Goal: Information Seeking & Learning: Check status

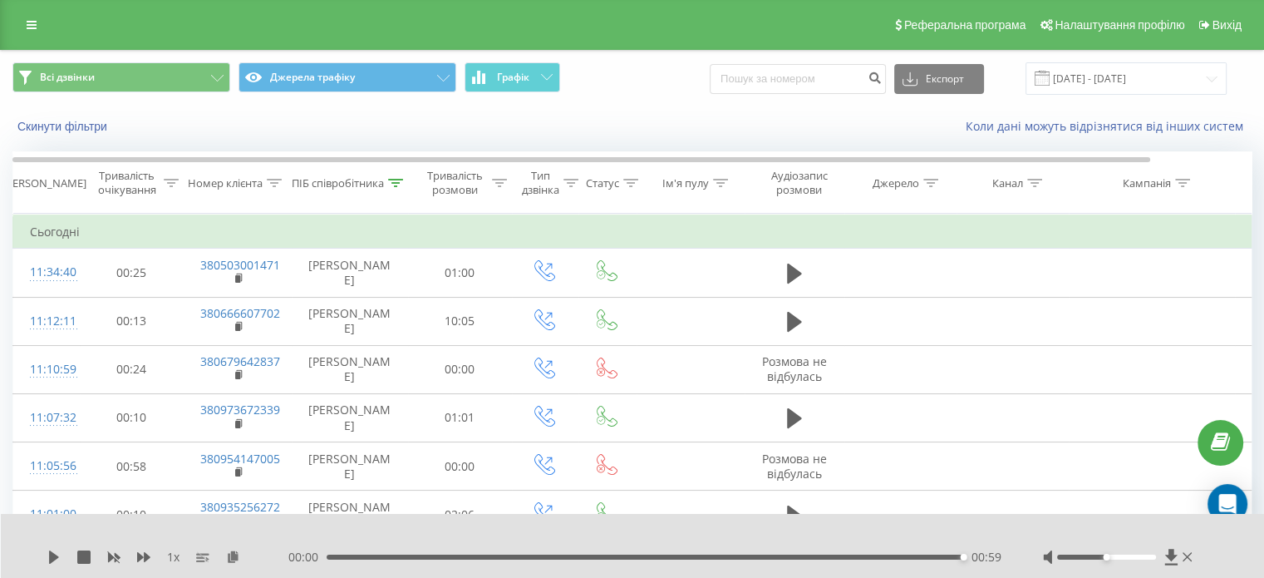
click at [809, 80] on input at bounding box center [798, 79] width 176 height 30
type input "0932301065"
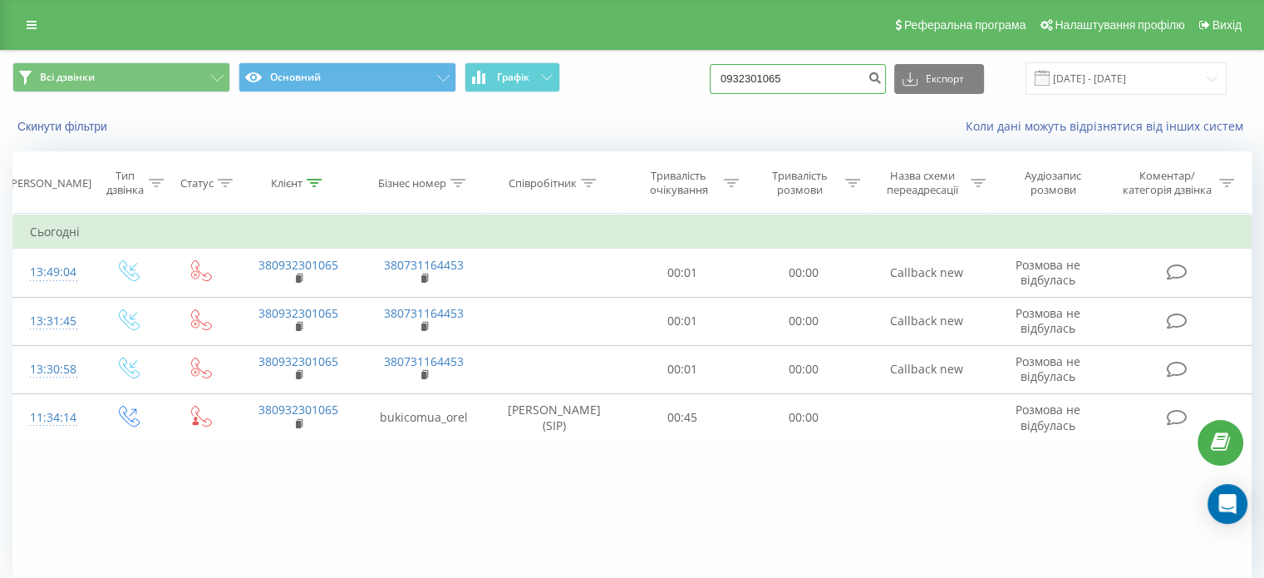
drag, startPoint x: 823, startPoint y: 83, endPoint x: 783, endPoint y: 82, distance: 40.7
click at [783, 82] on input "0932301065" at bounding box center [798, 79] width 176 height 30
click at [809, 75] on input "0932301065" at bounding box center [798, 79] width 176 height 30
drag, startPoint x: 815, startPoint y: 77, endPoint x: 742, endPoint y: 73, distance: 73.2
click at [742, 73] on input "0932301065" at bounding box center [798, 79] width 176 height 30
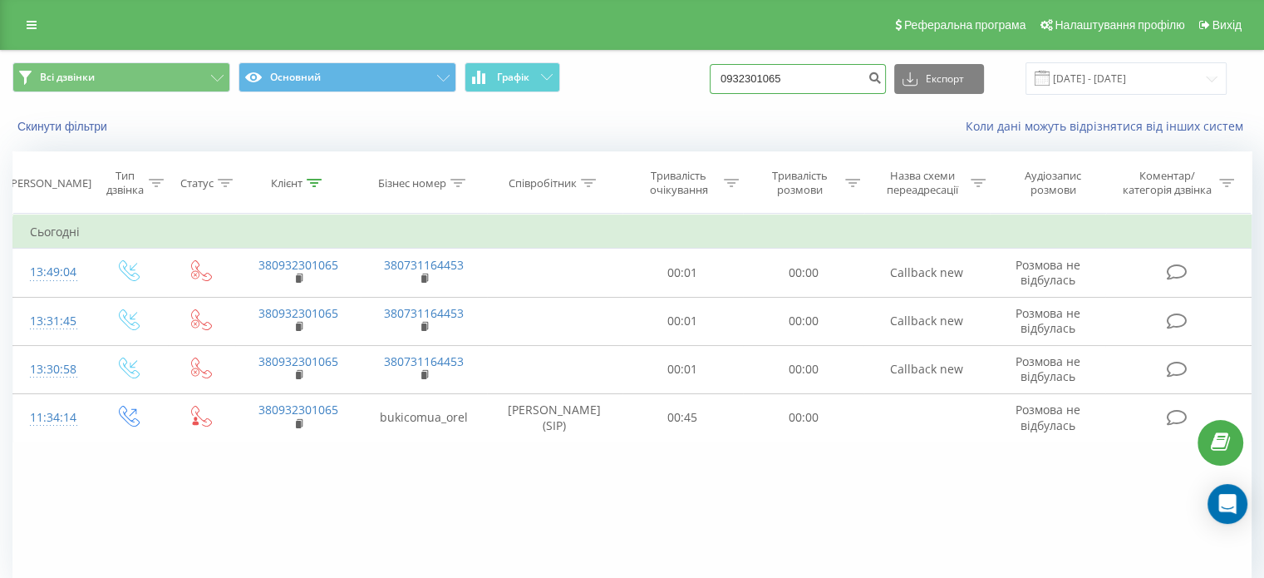
paste input "67325602"
type input "0673256025"
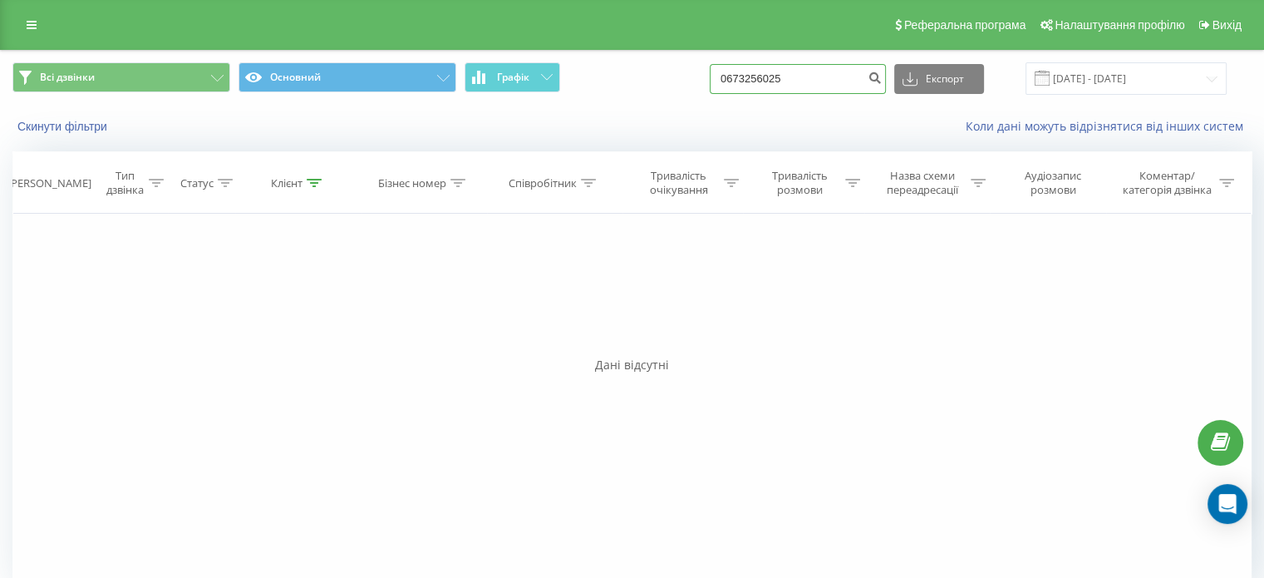
click at [807, 80] on input "0673256025" at bounding box center [798, 79] width 176 height 30
drag, startPoint x: 854, startPoint y: 72, endPoint x: 712, endPoint y: 65, distance: 142.3
click at [712, 65] on div "Всі дзвінки Основний Графік 0673256025 Експорт .csv .xls .xlsx 21.05.2025 - 21.…" at bounding box center [631, 78] width 1239 height 32
paste input "38067406969"
click at [755, 79] on input "380674069695" at bounding box center [798, 79] width 176 height 30
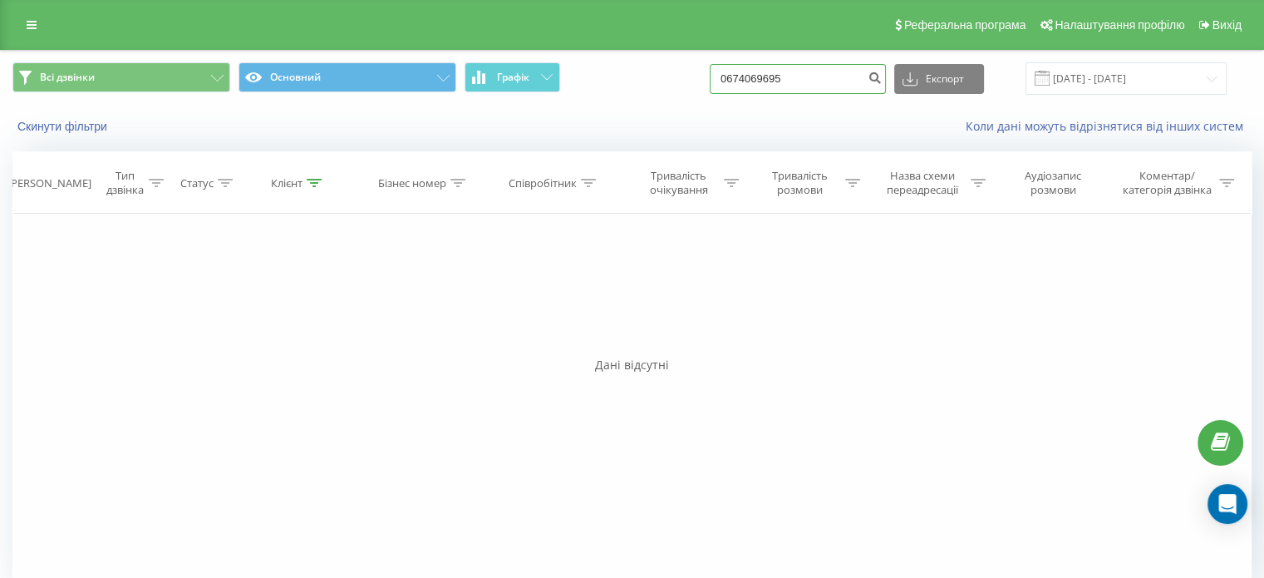
type input "0674069695"
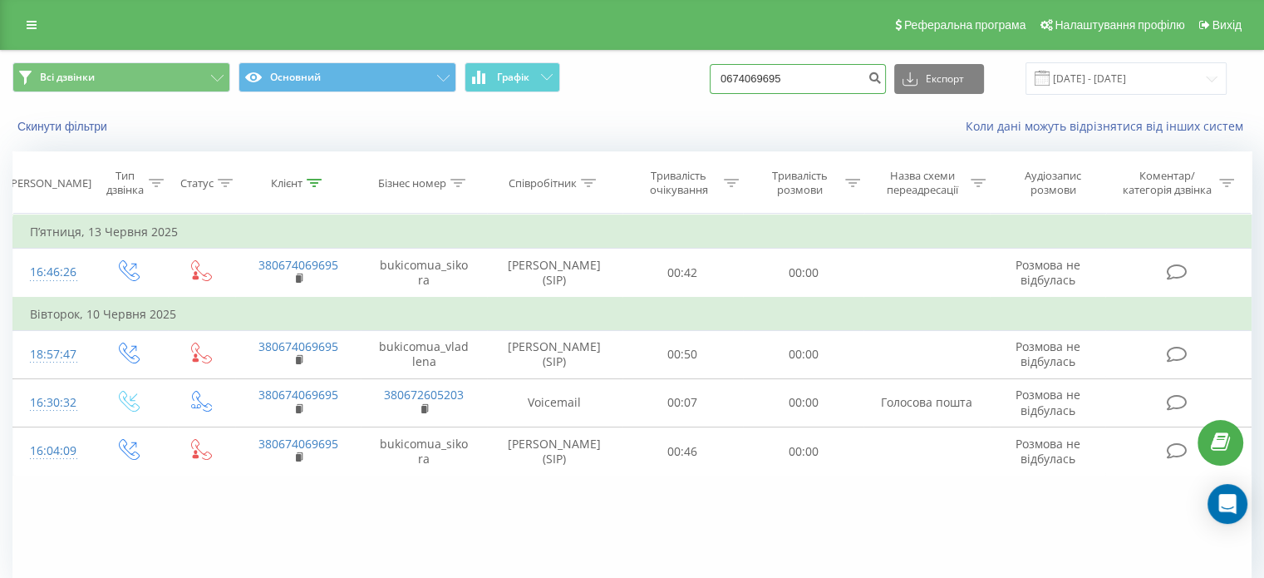
drag, startPoint x: 811, startPoint y: 86, endPoint x: 721, endPoint y: 83, distance: 89.8
click at [721, 83] on div "Всі дзвінки Основний Графік 0674069695 Експорт .csv .xls .xlsx 21.05.2025 - 21.…" at bounding box center [631, 78] width 1239 height 32
paste input "380661656028"
click at [739, 79] on input "380661656028" at bounding box center [798, 79] width 176 height 30
type input "0661656028"
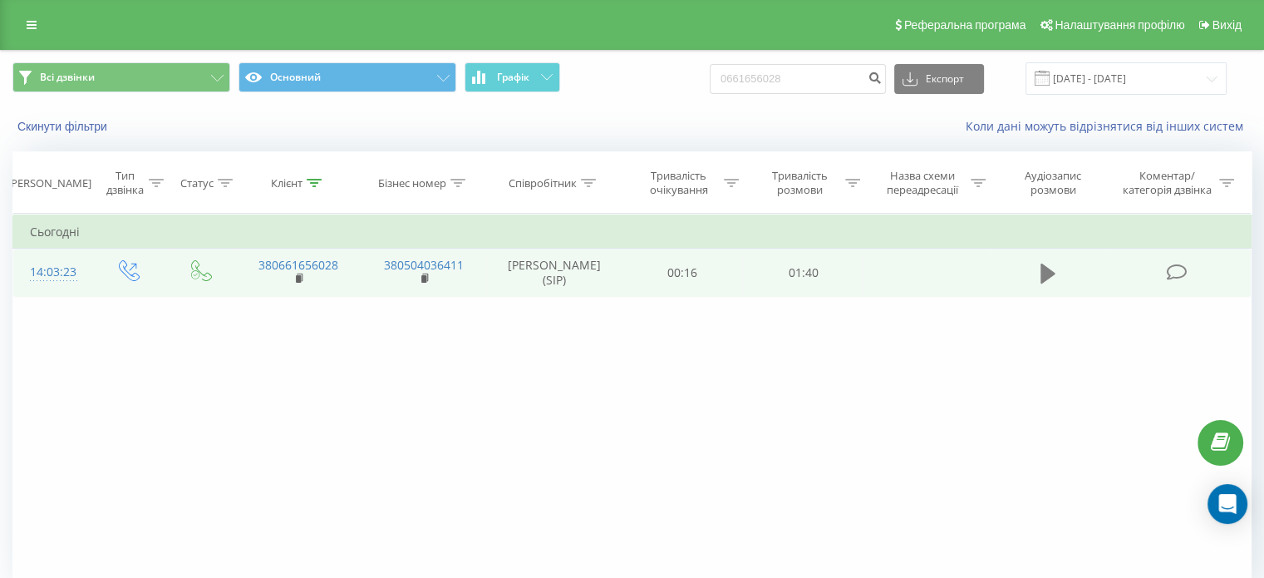
click at [1052, 274] on icon at bounding box center [1047, 273] width 15 height 20
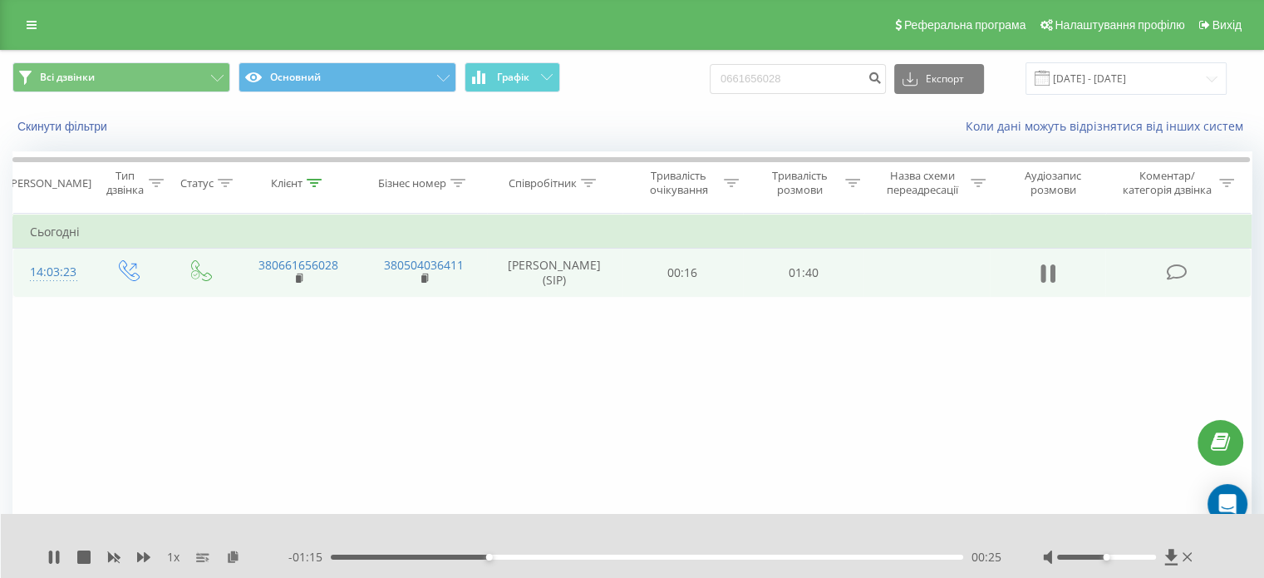
click at [1042, 270] on icon at bounding box center [1042, 273] width 5 height 18
